Goal: Communication & Community: Answer question/provide support

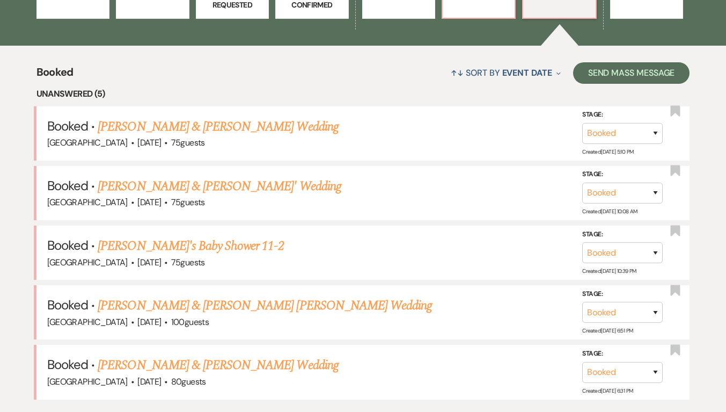
scroll to position [406, 0]
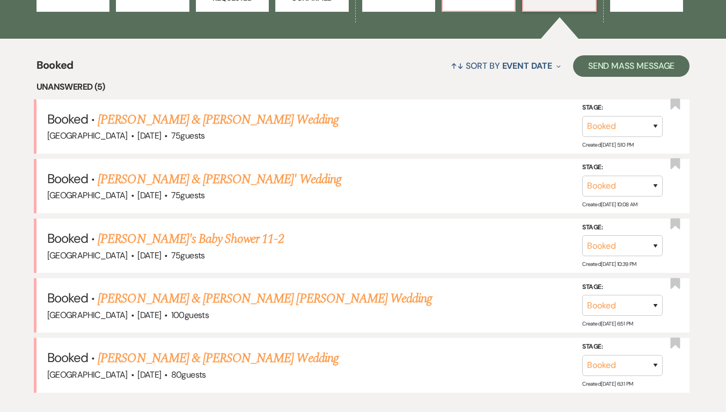
click at [223, 183] on link "[PERSON_NAME] & [PERSON_NAME]' Wedding" at bounding box center [220, 179] width 244 height 19
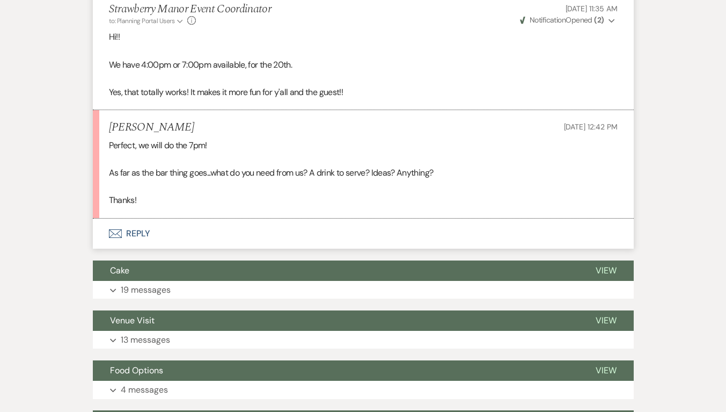
scroll to position [1730, 0]
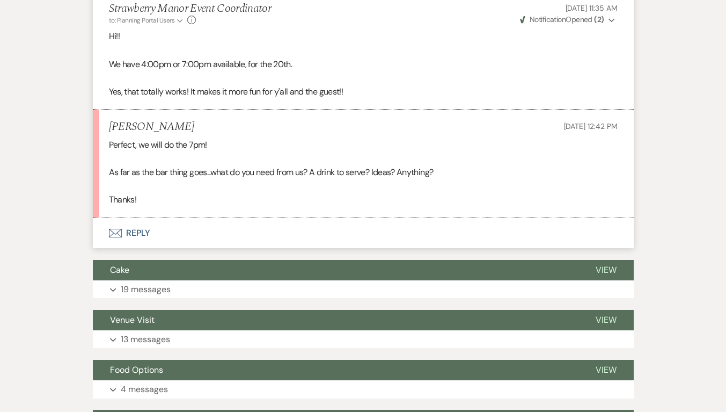
click at [139, 245] on button "Envelope Reply" at bounding box center [363, 233] width 541 height 30
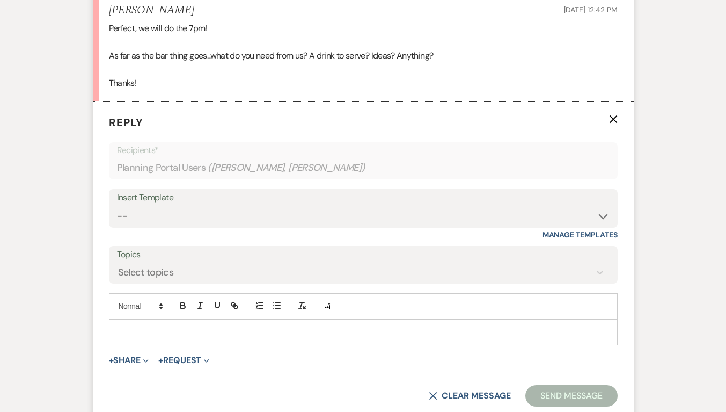
scroll to position [1867, 0]
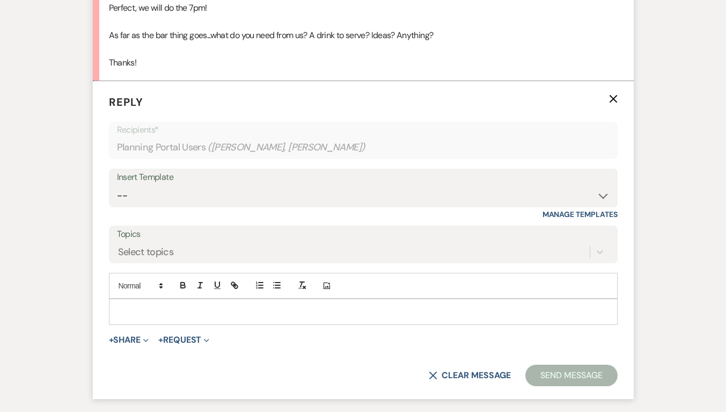
click at [183, 317] on p at bounding box center [364, 312] width 492 height 12
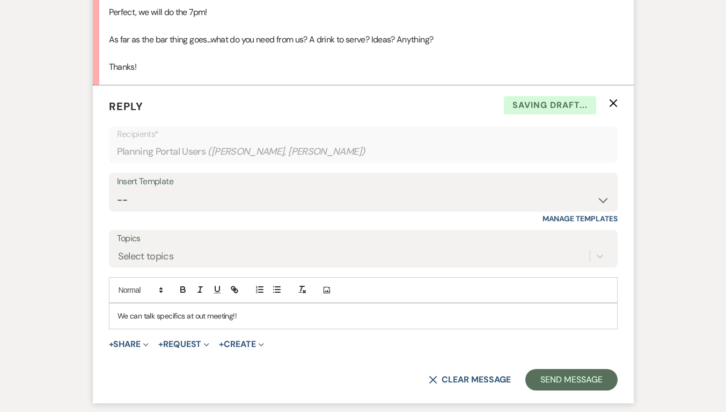
scroll to position [1863, 0]
click at [420, 321] on p "We can talk specifics at out meeting!! Maybe just come in with ideas of special…" at bounding box center [364, 315] width 492 height 12
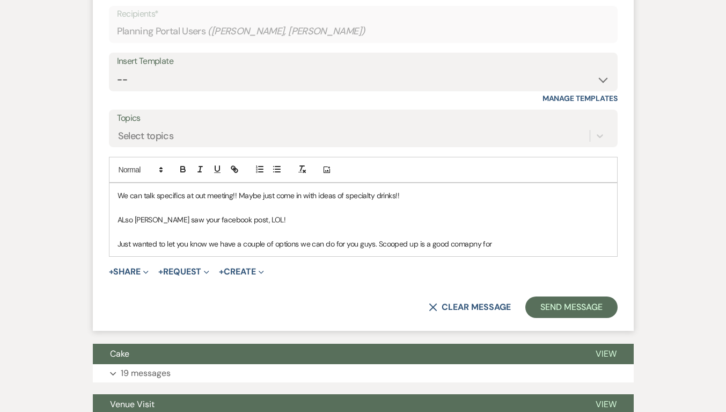
scroll to position [1983, 0]
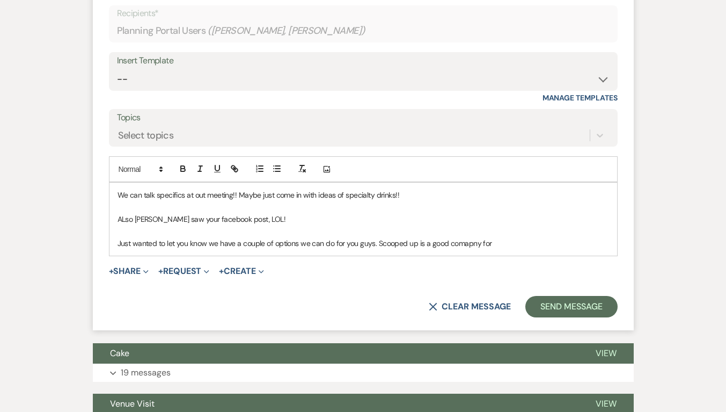
drag, startPoint x: 463, startPoint y: 263, endPoint x: 506, endPoint y: 263, distance: 43.5
click at [506, 256] on div "We can talk specifics at out meeting!! Maybe just come in with ideas of special…" at bounding box center [364, 219] width 508 height 73
drag, startPoint x: 506, startPoint y: 263, endPoint x: 446, endPoint y: 260, distance: 60.2
click at [446, 256] on div "We can talk specifics at out meeting!! Maybe just come in with ideas of special…" at bounding box center [364, 219] width 508 height 73
click at [416, 249] on p "Just wanted to let you know we have a couple of options we can do for you guys.…" at bounding box center [364, 243] width 492 height 12
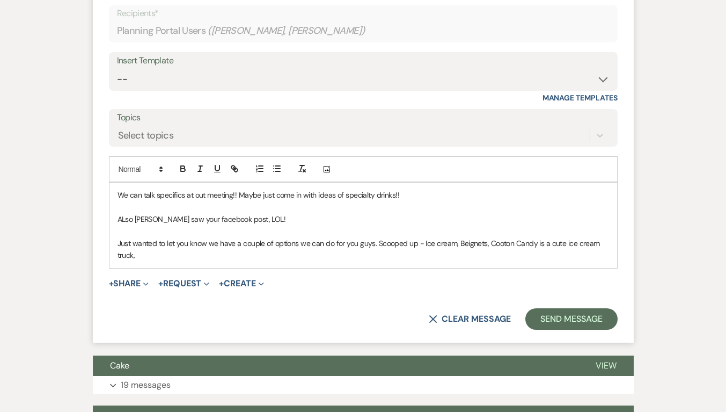
click at [377, 253] on p "Just wanted to let you know we have a couple of options we can do for you guys.…" at bounding box center [364, 249] width 492 height 24
drag, startPoint x: 463, startPoint y: 258, endPoint x: 507, endPoint y: 257, distance: 44.0
click at [507, 257] on p "Just wanted to let you know we have a couple of options we can do for you guys.…" at bounding box center [364, 249] width 492 height 24
drag, startPoint x: 232, startPoint y: 273, endPoint x: 141, endPoint y: 272, distance: 91.3
click at [141, 261] on p "Just wanted to let you know we have a couple of options we can do for you guys.…" at bounding box center [364, 249] width 492 height 24
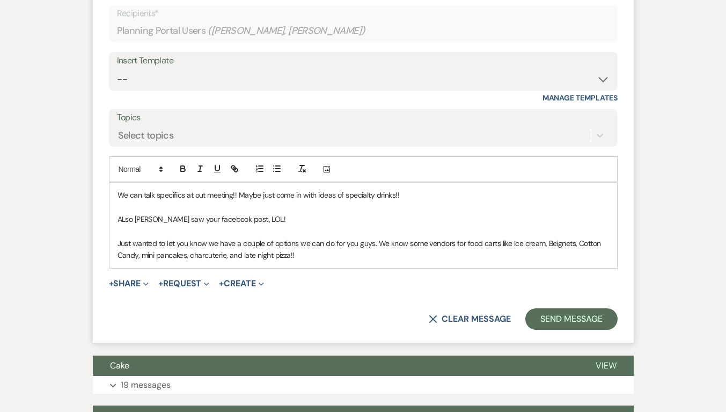
drag, startPoint x: 341, startPoint y: 274, endPoint x: 118, endPoint y: 235, distance: 226.2
click at [118, 235] on div "We can talk specifics at out meeting!! Maybe just come in with ideas of special…" at bounding box center [364, 225] width 508 height 85
copy div "ALso [PERSON_NAME] saw your facebook post, LOL! Just wanted to let you know we …"
click at [309, 261] on p "Just wanted to let you know we have a couple of options we can do for you guys.…" at bounding box center [364, 249] width 492 height 24
drag, startPoint x: 309, startPoint y: 270, endPoint x: 116, endPoint y: 208, distance: 203.1
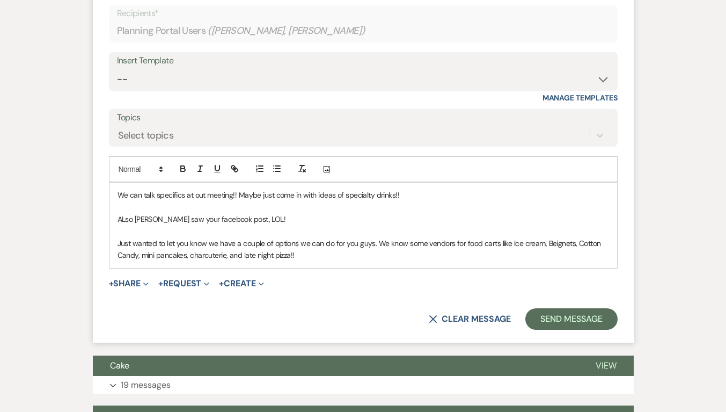
click at [116, 208] on div "We can talk specifics at out meeting!! Maybe just come in with ideas of special…" at bounding box center [364, 225] width 508 height 85
copy div "We can talk specifics at out meeting!! Maybe just come in with ideas of special…"
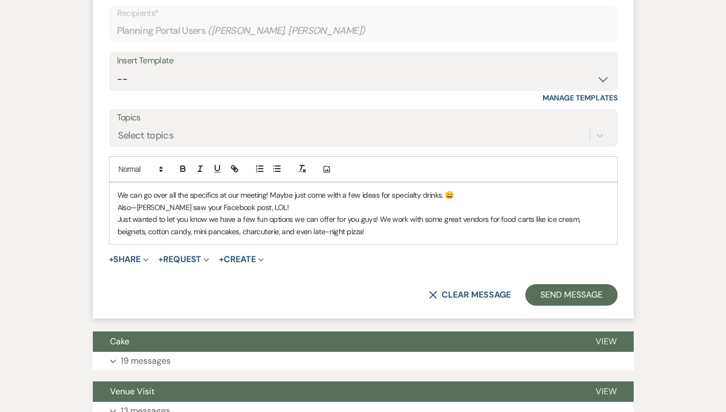
click at [466, 201] on p "We can go over all the specifics at our meeting! Maybe just come with a few ide…" at bounding box center [364, 195] width 492 height 12
click at [137, 213] on p "Also—[PERSON_NAME] saw your Facebook post, LOL!" at bounding box center [364, 207] width 492 height 12
click at [114, 230] on div "We can go over all the specifics at our meeting! Maybe just come with a few ide…" at bounding box center [364, 213] width 508 height 61
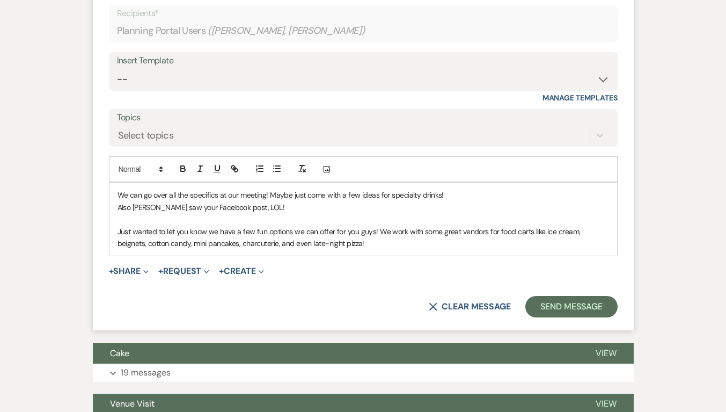
click at [118, 213] on p "Also [PERSON_NAME] saw your Facebook post, LOL!" at bounding box center [364, 207] width 492 height 12
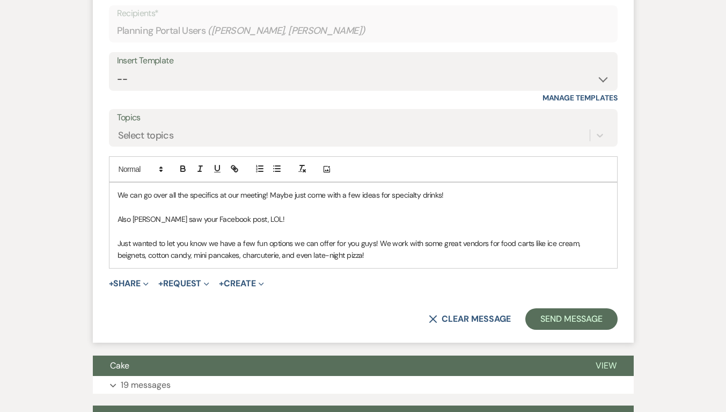
click at [122, 237] on p at bounding box center [364, 232] width 492 height 12
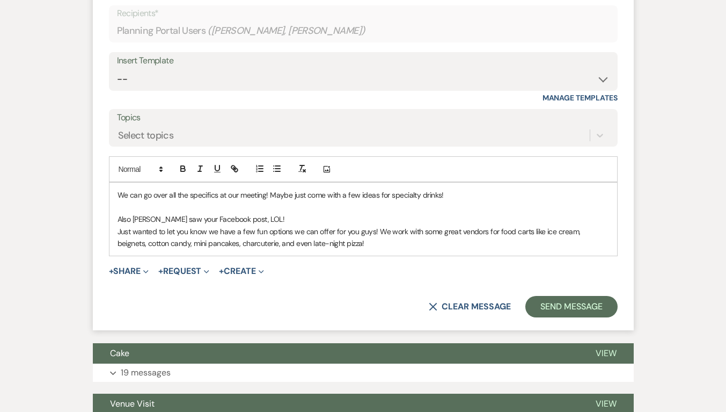
click at [448, 250] on p "Just wanted to let you know we have a few fun options we can offer for you guys…" at bounding box center [364, 238] width 492 height 24
click at [437, 243] on p "Just wanted to let you know we have a few fun options we can offer for you guys…" at bounding box center [364, 238] width 492 height 24
click at [486, 250] on p "Just wanted to let you know we have a few fun options we can offer for you guys…" at bounding box center [364, 238] width 492 height 24
click at [570, 317] on button "Send Message" at bounding box center [572, 306] width 92 height 21
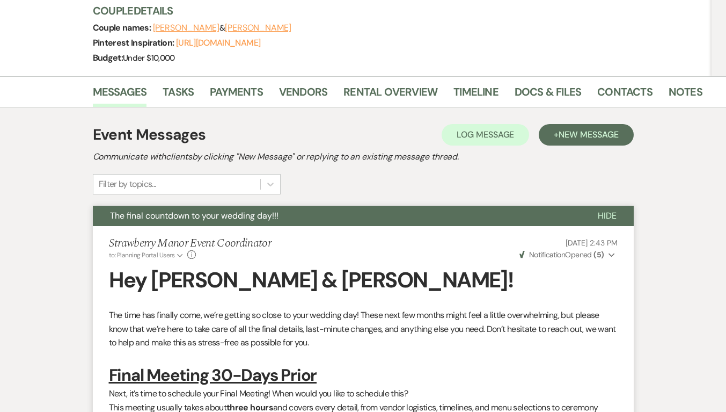
scroll to position [0, 0]
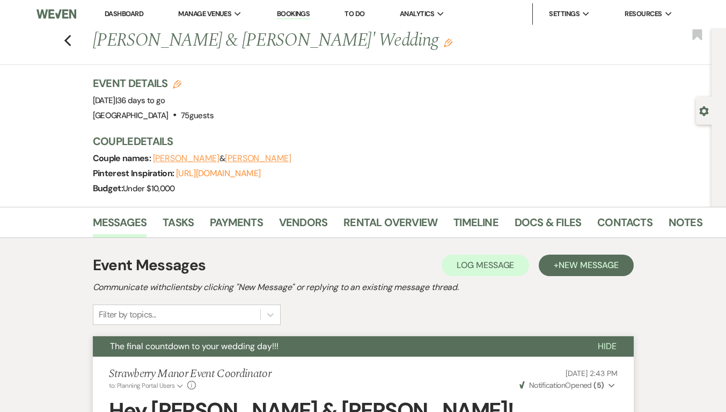
click at [70, 38] on icon "Previous" at bounding box center [68, 40] width 8 height 13
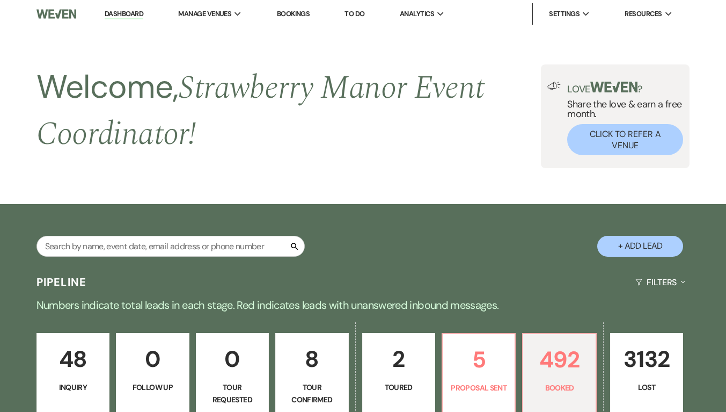
scroll to position [406, 0]
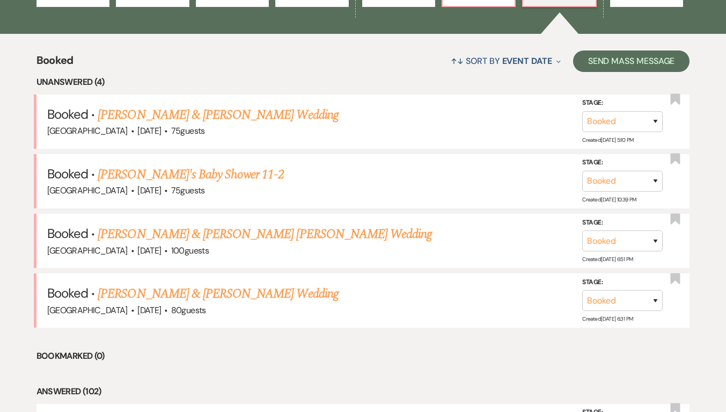
click at [310, 239] on link "[PERSON_NAME] & [PERSON_NAME] [PERSON_NAME] Wedding" at bounding box center [265, 233] width 335 height 19
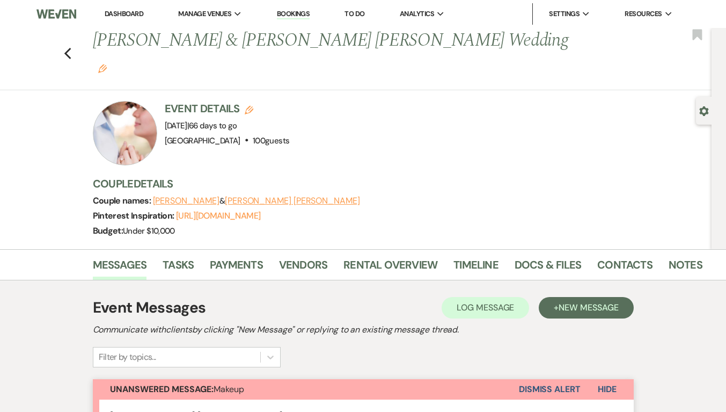
click at [71, 48] on use "button" at bounding box center [67, 54] width 7 height 12
